Goal: Navigation & Orientation: Find specific page/section

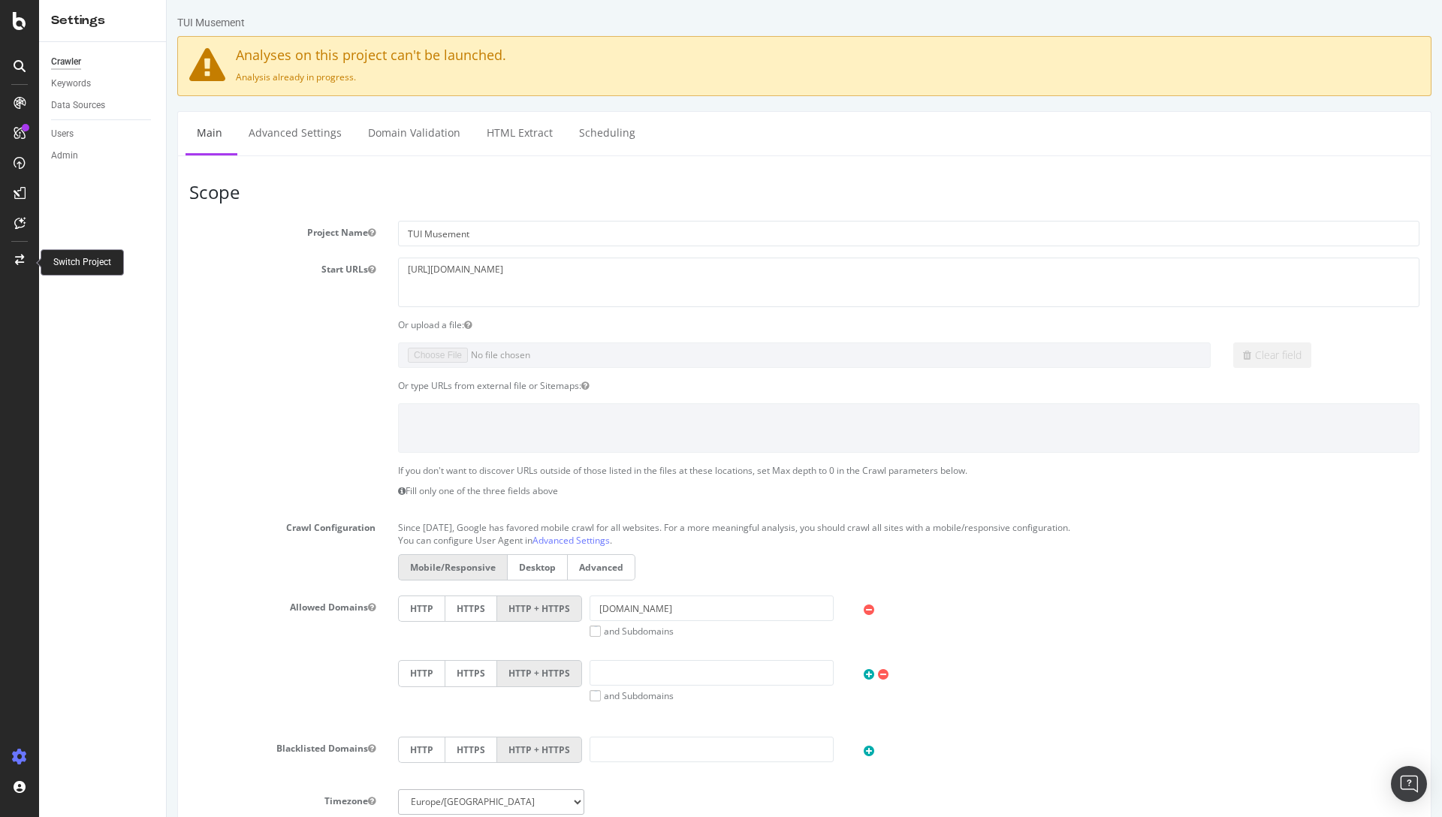
click at [12, 261] on div at bounding box center [20, 260] width 36 height 24
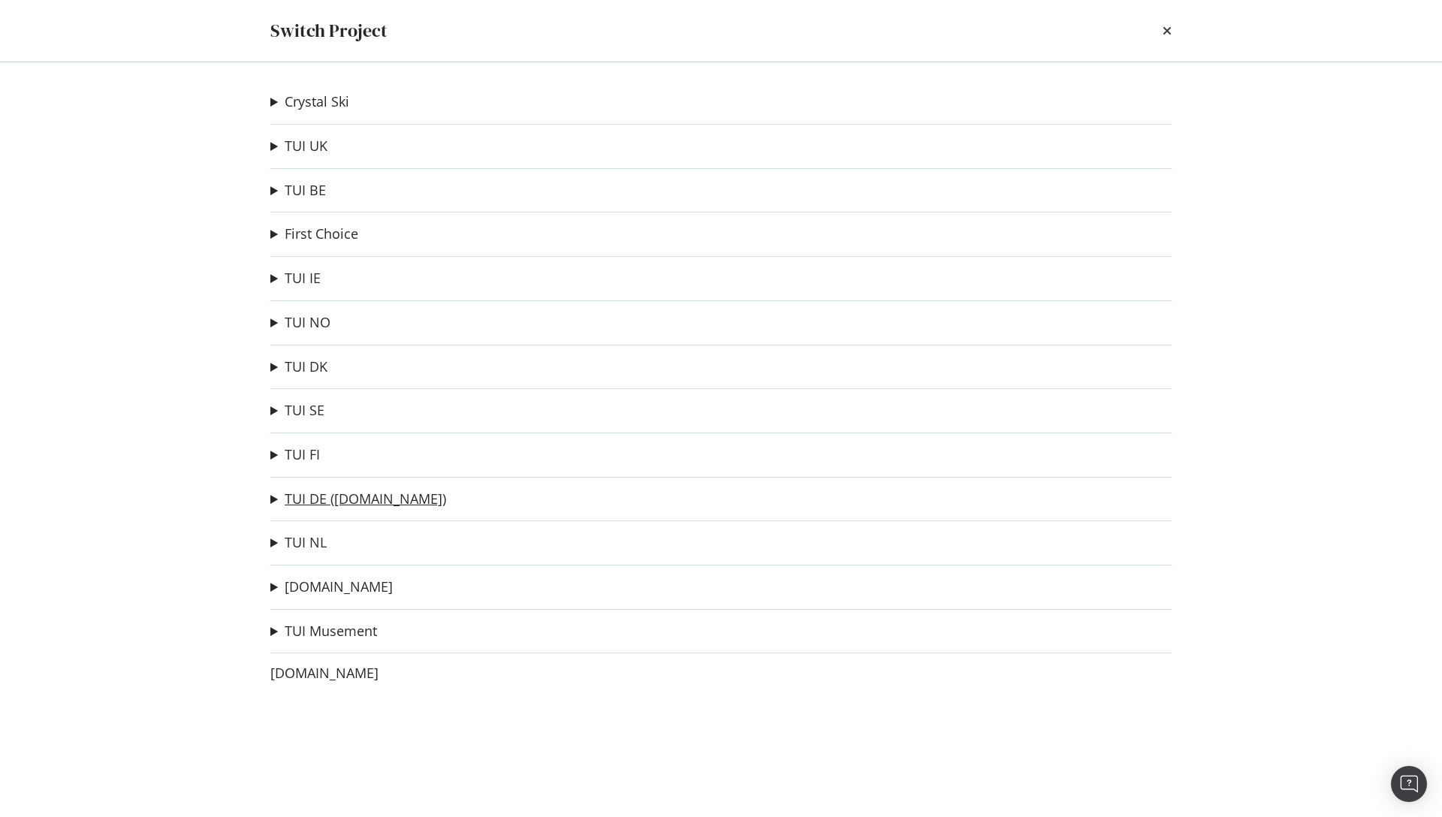
click at [307, 502] on link "TUI DE ([DOMAIN_NAME])" at bounding box center [365, 499] width 161 height 16
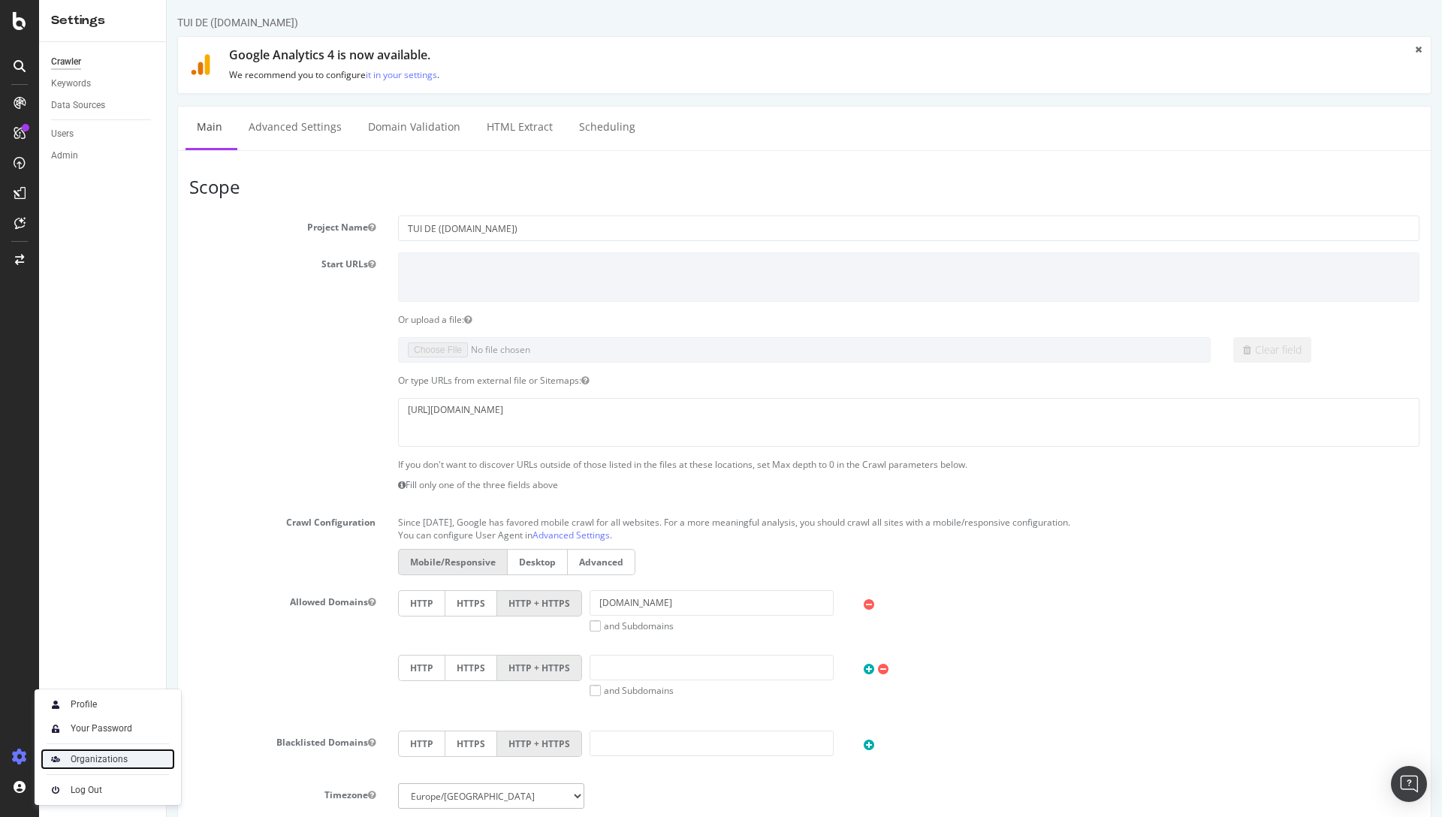
click at [83, 764] on div "Organizations" at bounding box center [99, 759] width 57 height 12
click at [200, 261] on label "Start URLs" at bounding box center [282, 261] width 209 height 18
click at [368, 261] on button "Start URLs" at bounding box center [372, 264] width 8 height 13
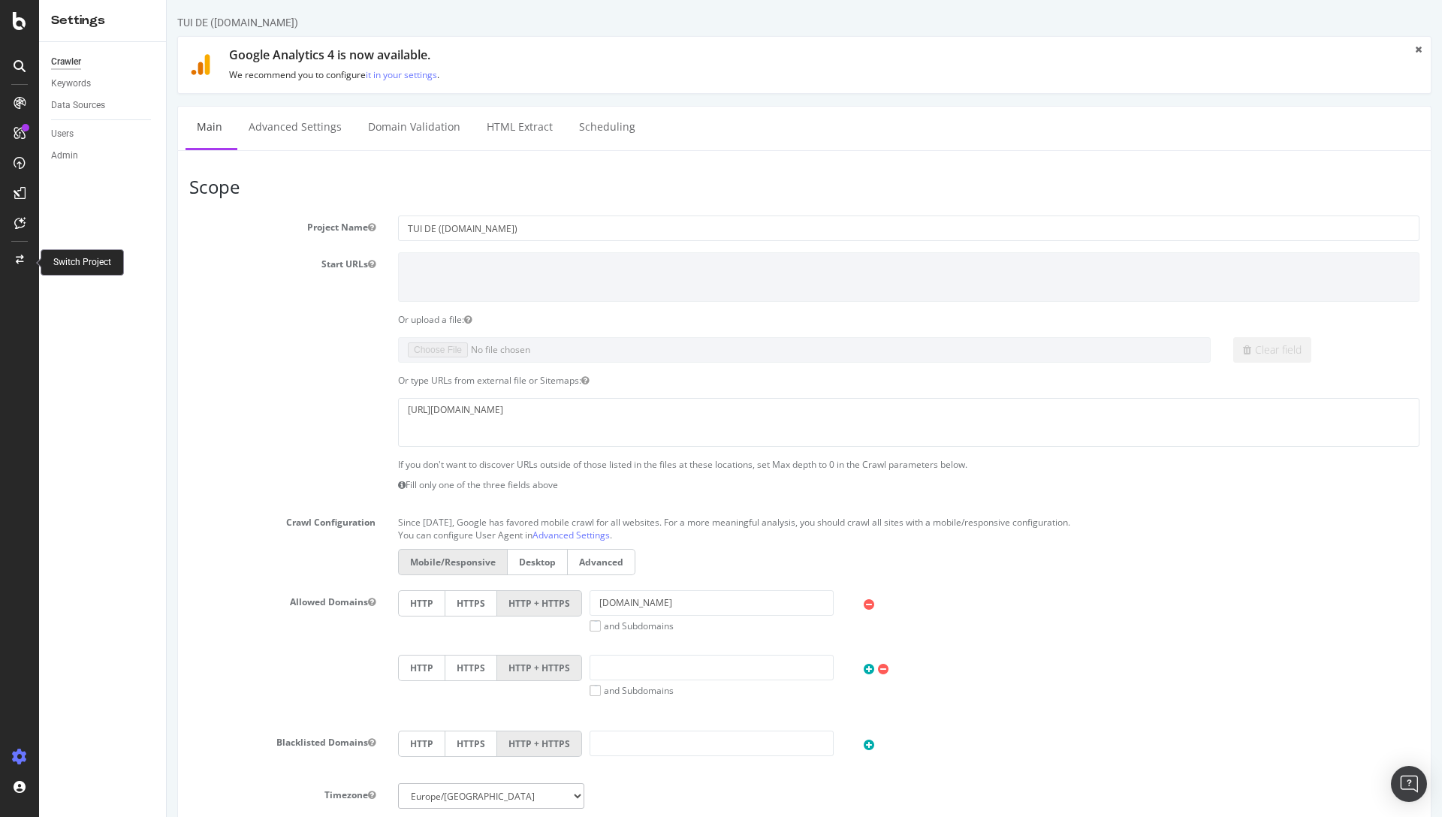
click at [11, 252] on div at bounding box center [20, 260] width 36 height 24
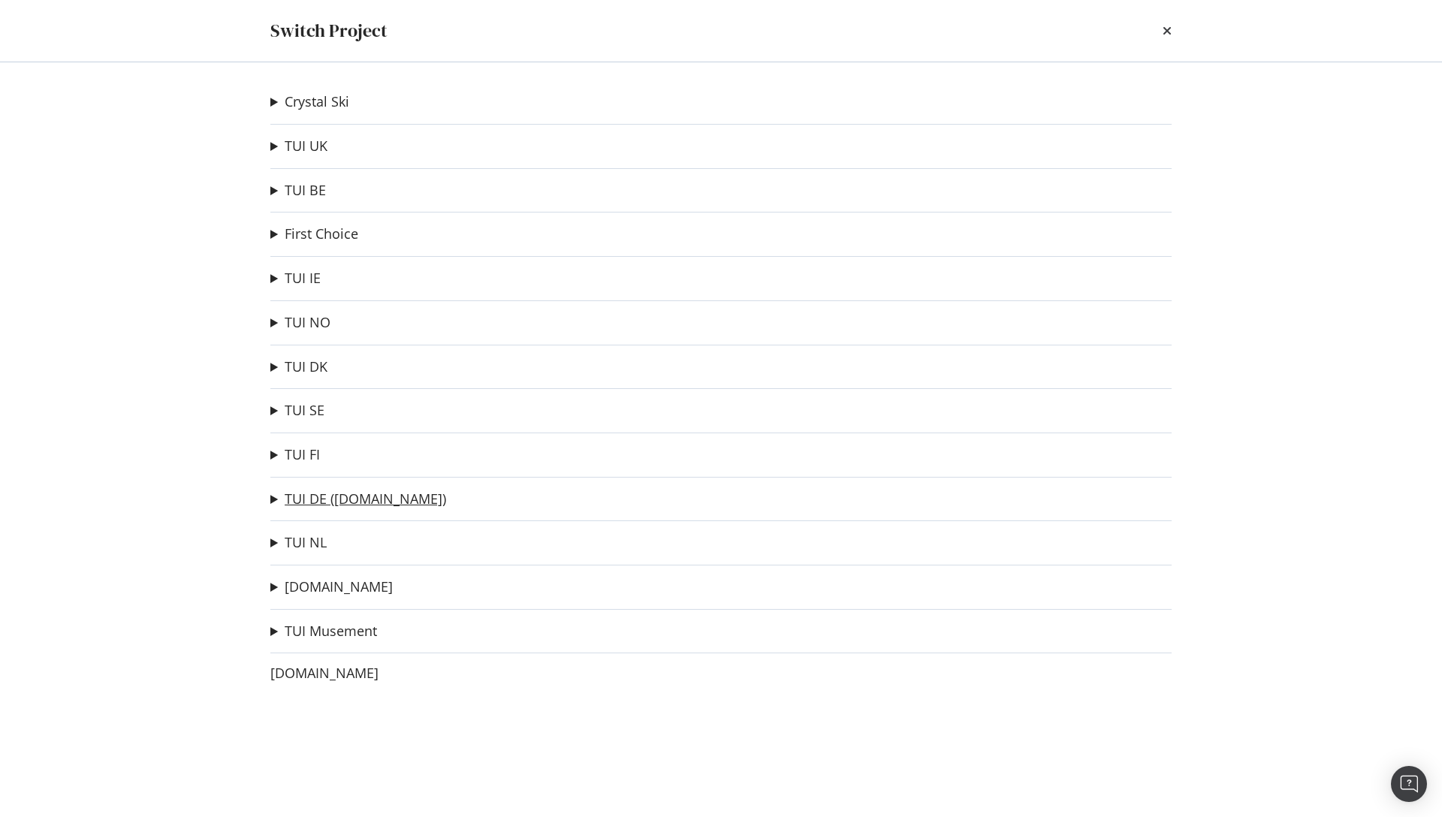
click at [309, 496] on link "TUI DE ([DOMAIN_NAME])" at bounding box center [365, 499] width 161 height 16
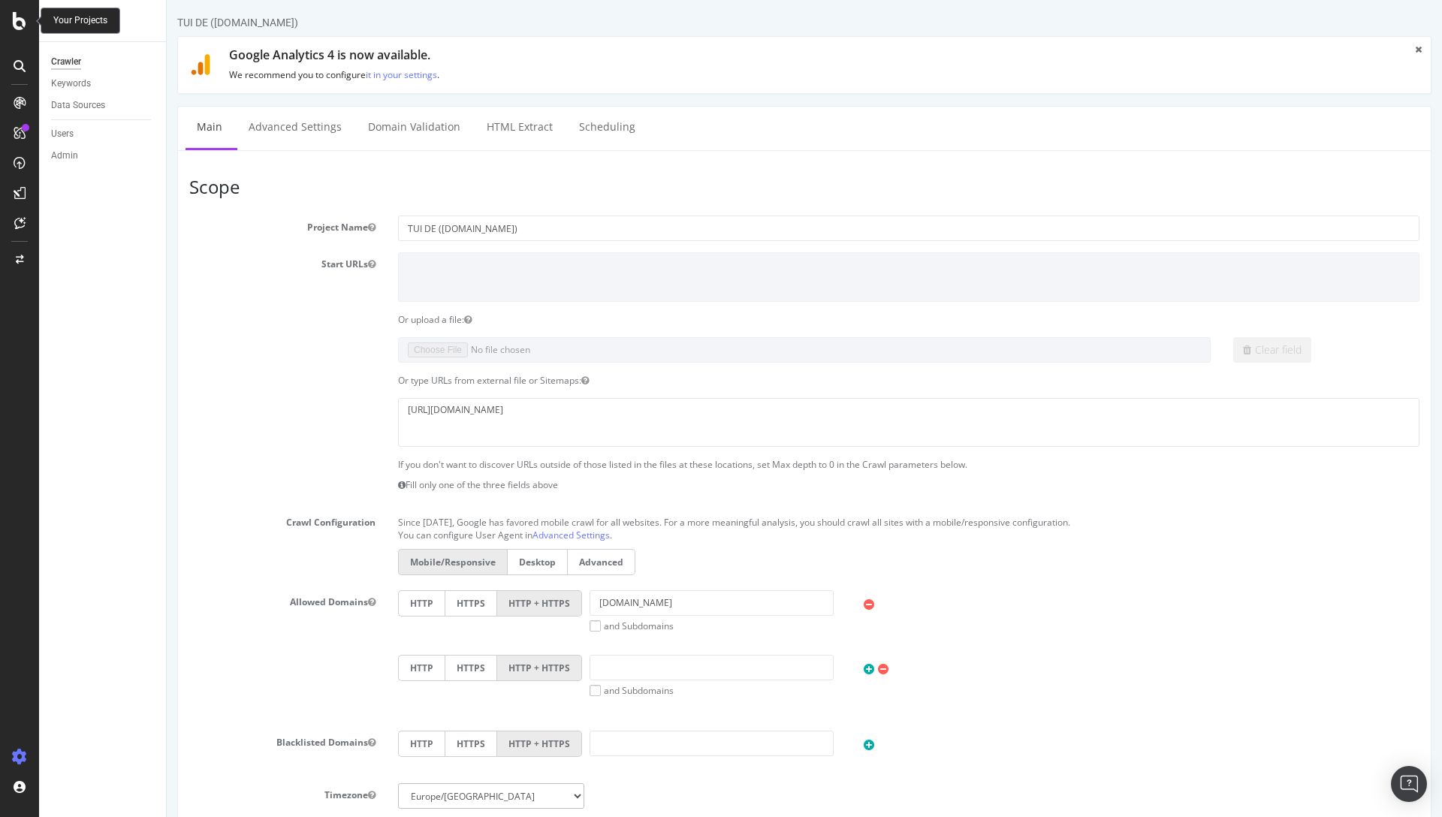
click at [17, 28] on icon at bounding box center [20, 21] width 14 height 18
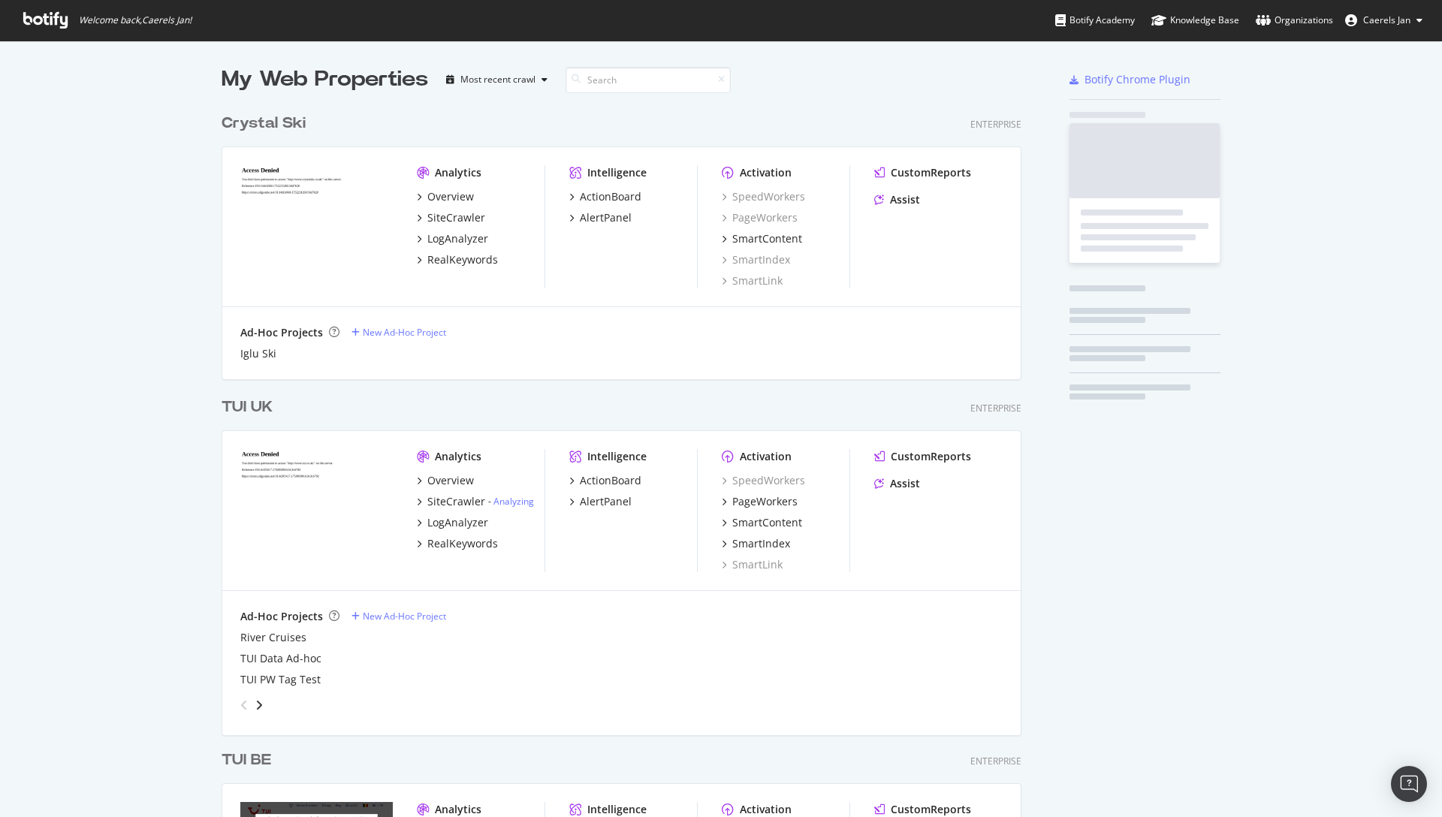
scroll to position [806, 1419]
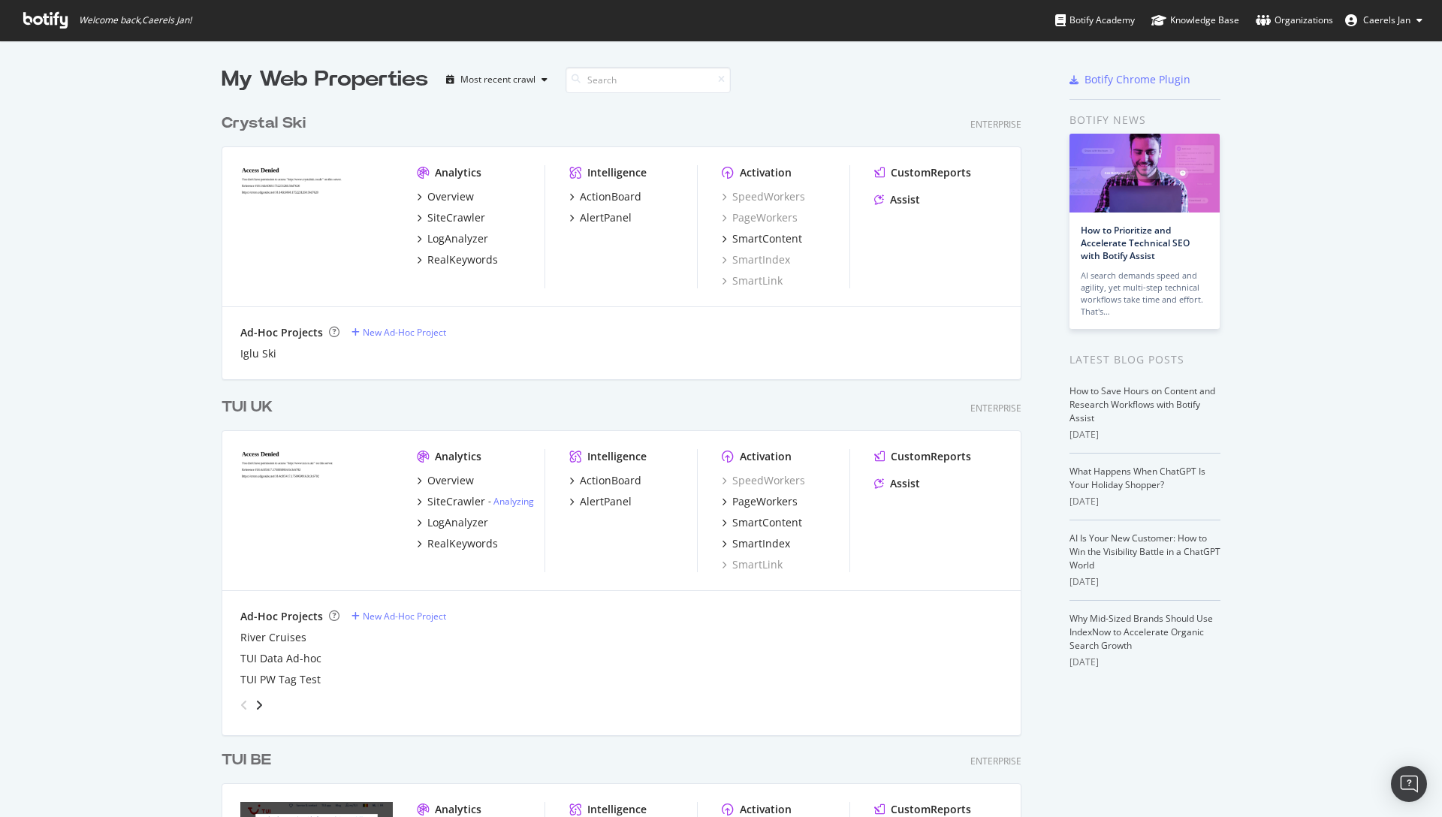
click at [1393, 23] on span "Caerels Jan" at bounding box center [1386, 20] width 47 height 13
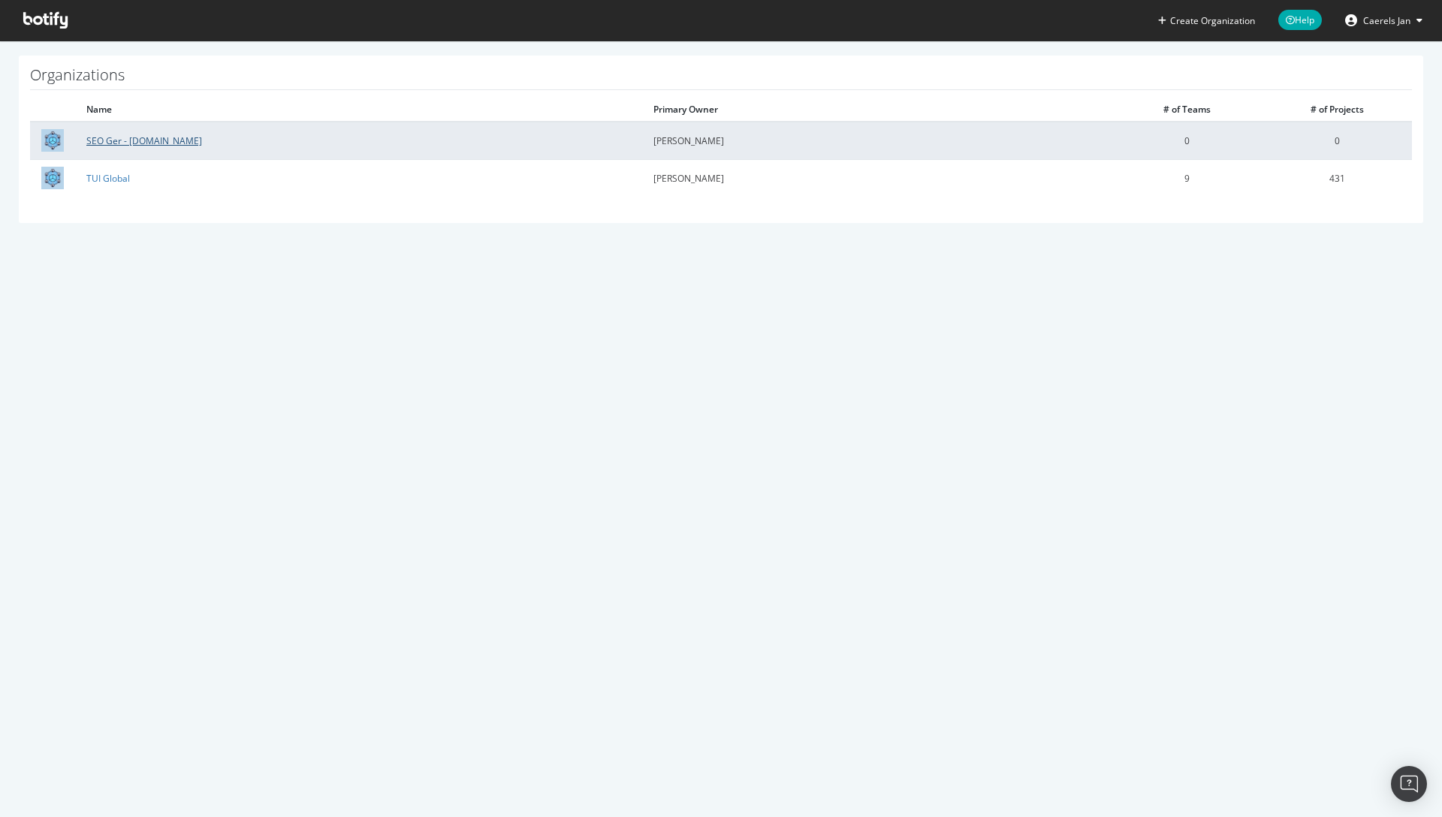
click at [142, 140] on link "SEO Ger - [DOMAIN_NAME]" at bounding box center [144, 140] width 116 height 13
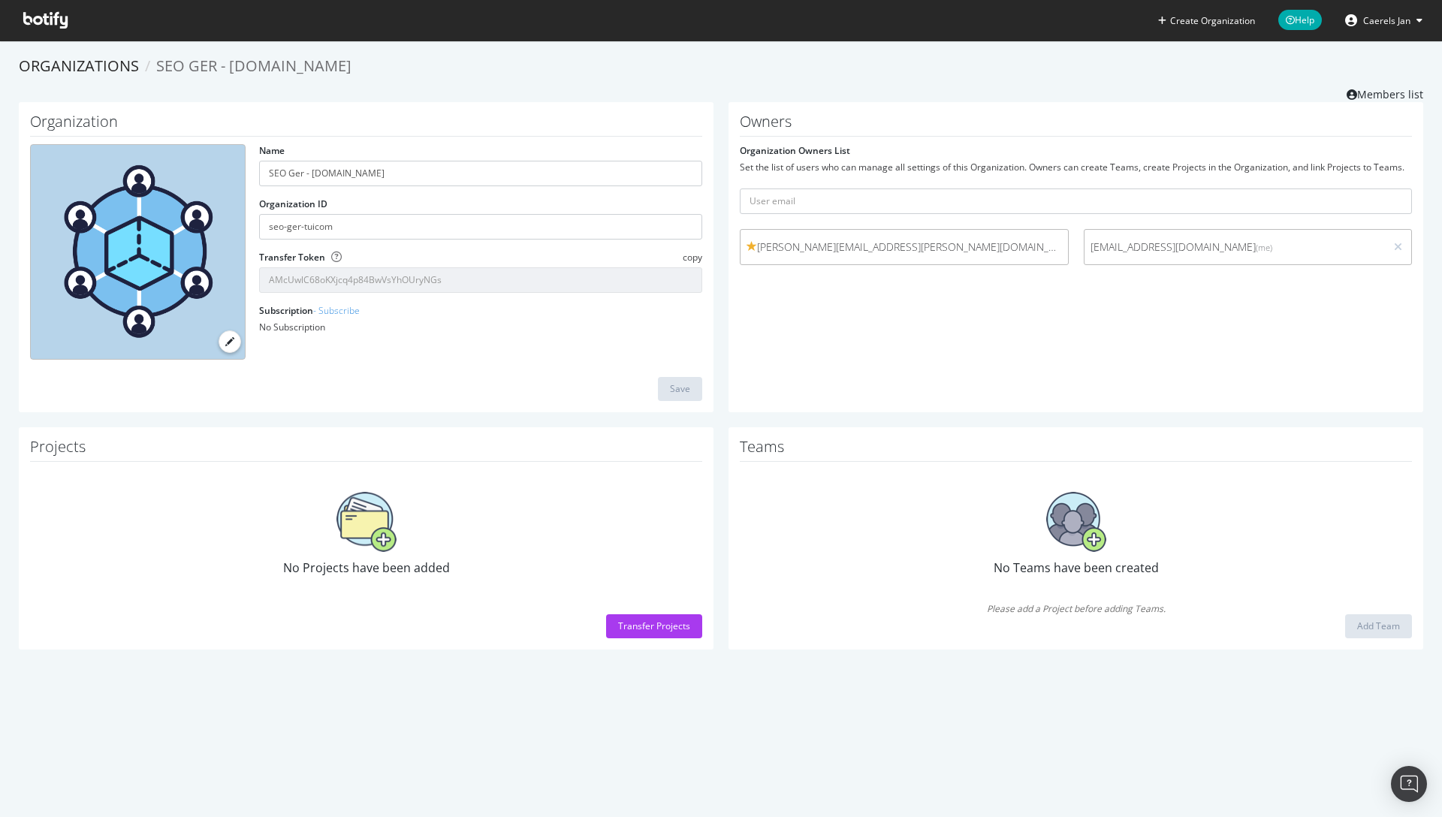
click at [1359, 58] on ol "Organizations SEO Ger - [DOMAIN_NAME]" at bounding box center [721, 67] width 1404 height 22
click at [1394, 22] on span "Caerels Jan" at bounding box center [1386, 20] width 47 height 13
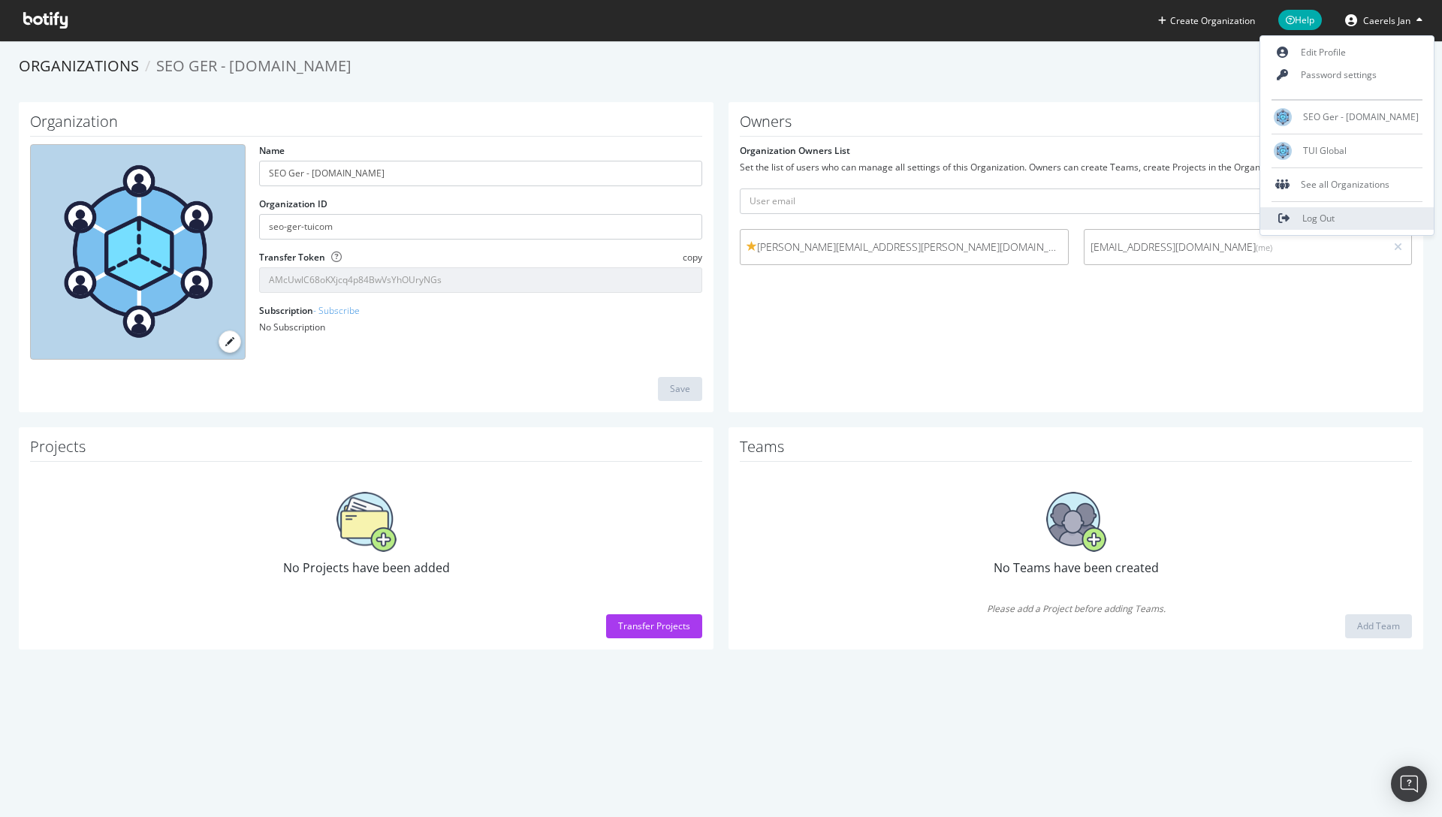
click at [1335, 216] on span "Log Out" at bounding box center [1318, 218] width 32 height 13
